Goal: Information Seeking & Learning: Check status

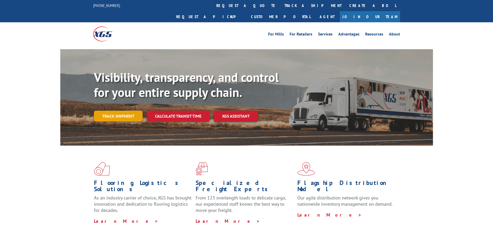
click at [124, 111] on link "Track shipment" at bounding box center [118, 116] width 49 height 11
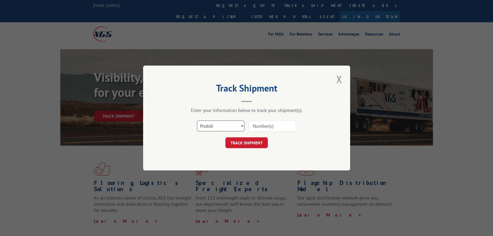
click at [210, 129] on select "Select category... Probill BOL PO" at bounding box center [221, 125] width 48 height 11
select select "bol"
click at [197, 120] on select "Select category... Probill BOL PO" at bounding box center [221, 125] width 48 height 11
click at [262, 126] on input at bounding box center [272, 125] width 48 height 11
type input "2819169"
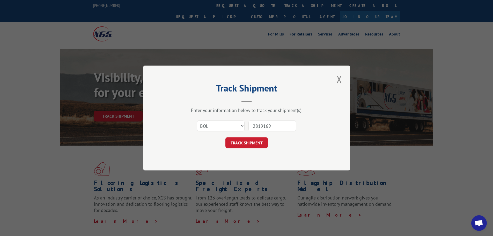
click button "TRACK SHIPMENT" at bounding box center [246, 142] width 42 height 11
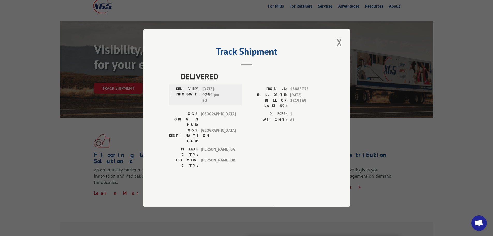
scroll to position [104, 0]
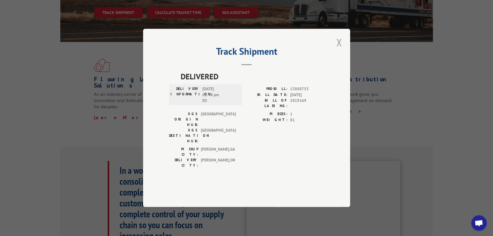
drag, startPoint x: 337, startPoint y: 55, endPoint x: 108, endPoint y: 75, distance: 230.2
click at [337, 49] on button "Close modal" at bounding box center [339, 42] width 9 height 14
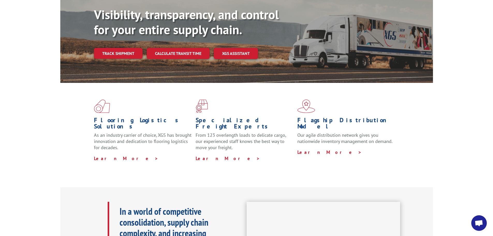
scroll to position [0, 0]
